Goal: Task Accomplishment & Management: Use online tool/utility

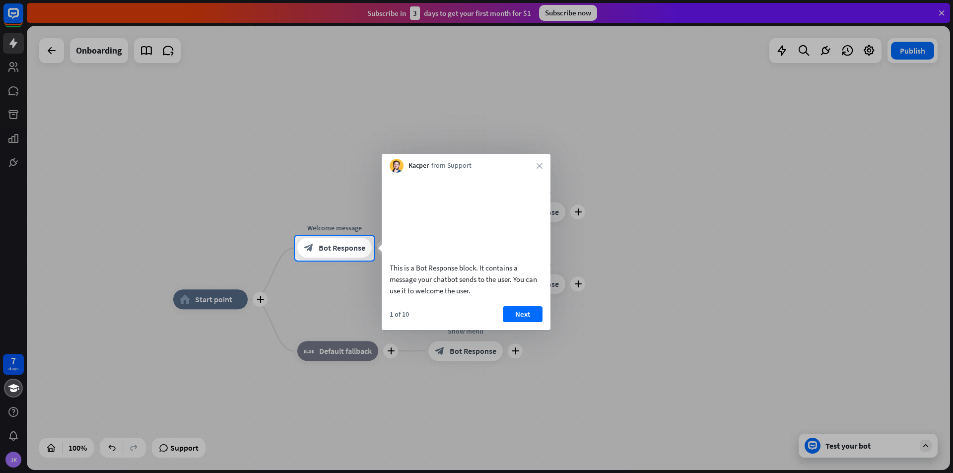
click at [166, 204] on div at bounding box center [476, 118] width 953 height 236
click at [201, 279] on div at bounding box center [476, 367] width 953 height 213
click at [15, 43] on div at bounding box center [476, 118] width 953 height 236
click at [522, 322] on button "Next" at bounding box center [523, 314] width 40 height 16
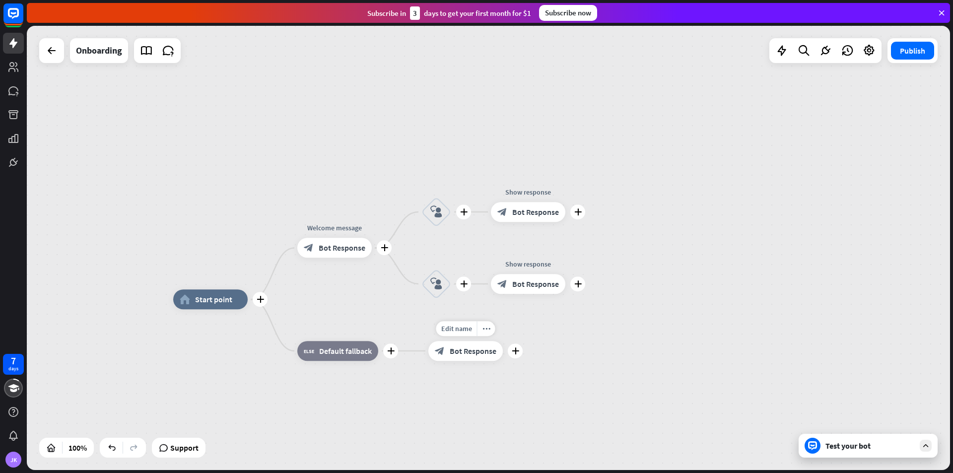
click at [503, 341] on div "Edit name more_horiz plus Show menu block_bot_response Bot Response" at bounding box center [465, 351] width 74 height 20
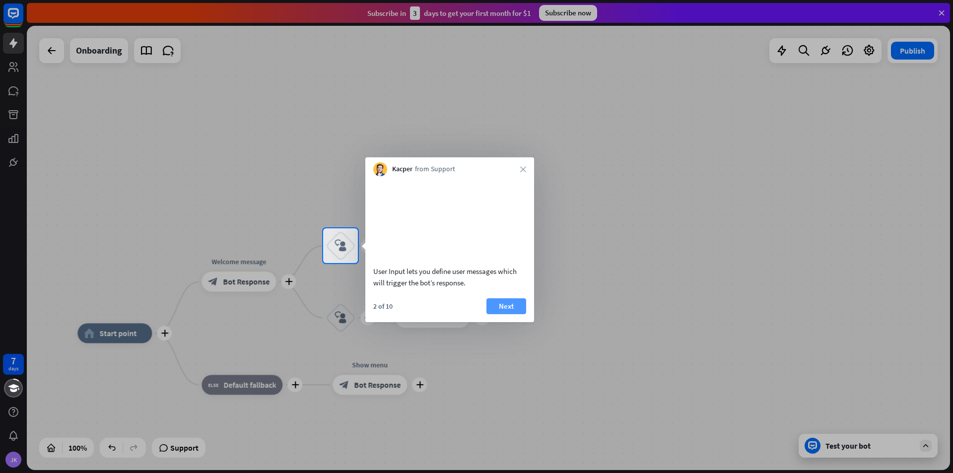
drag, startPoint x: 550, startPoint y: 322, endPoint x: 517, endPoint y: 320, distance: 33.3
click at [543, 321] on div at bounding box center [476, 368] width 953 height 210
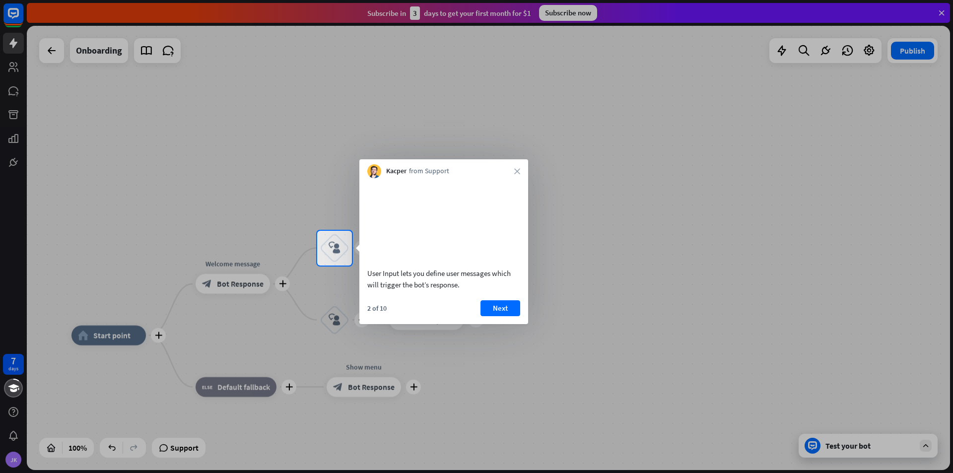
click at [516, 316] on button "Next" at bounding box center [500, 308] width 40 height 16
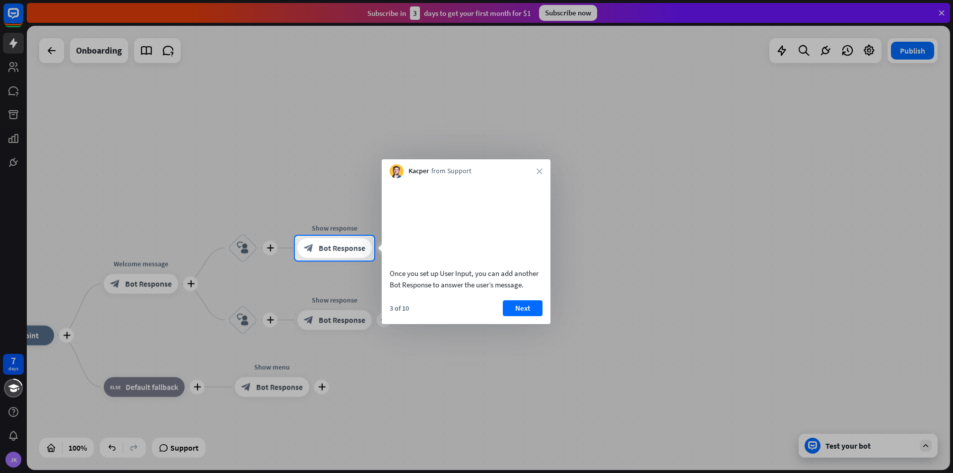
click at [945, 13] on div at bounding box center [476, 118] width 953 height 236
click at [538, 172] on icon "close" at bounding box center [539, 171] width 6 height 6
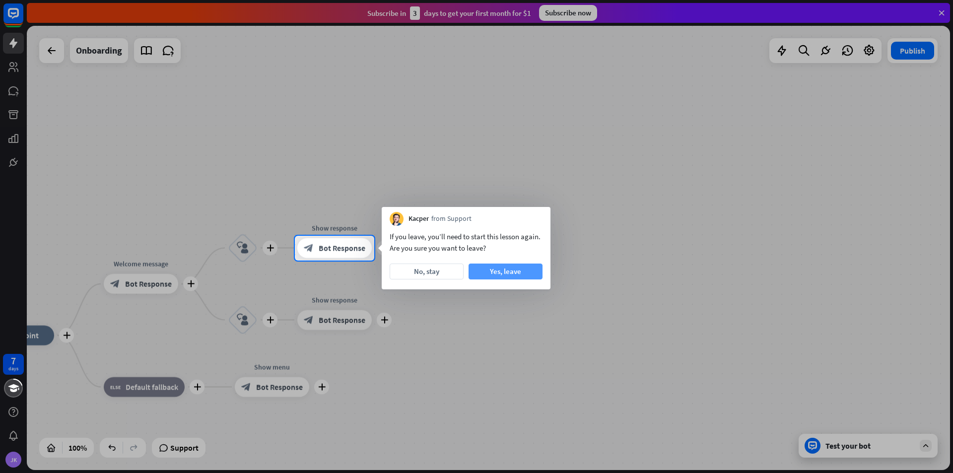
click at [495, 274] on button "Yes, leave" at bounding box center [505, 271] width 74 height 16
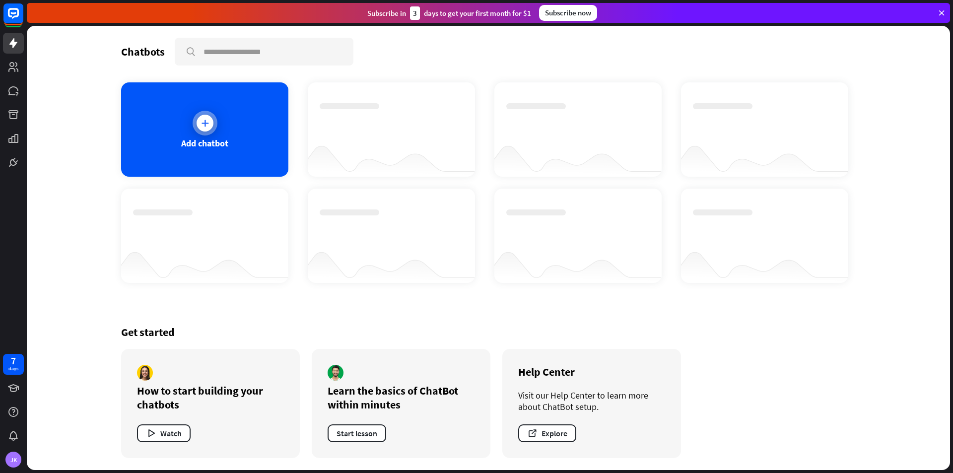
click at [198, 158] on div "Add chatbot" at bounding box center [204, 129] width 167 height 94
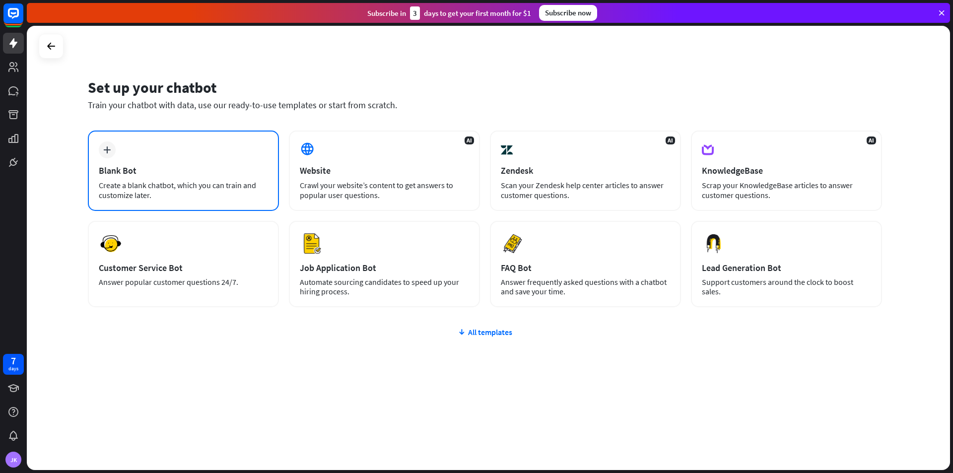
click at [228, 181] on div "Create a blank chatbot, which you can train and customize later." at bounding box center [183, 190] width 169 height 20
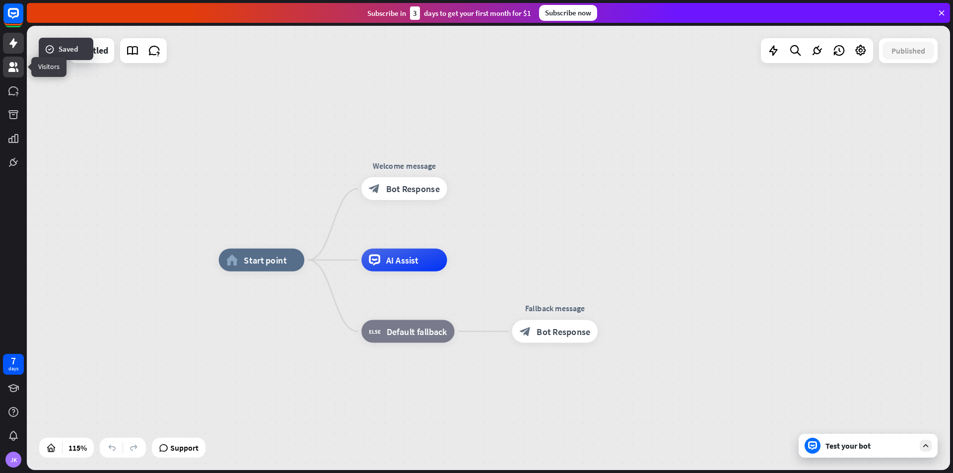
click at [10, 66] on icon at bounding box center [13, 67] width 12 height 12
